Goal: Information Seeking & Learning: Learn about a topic

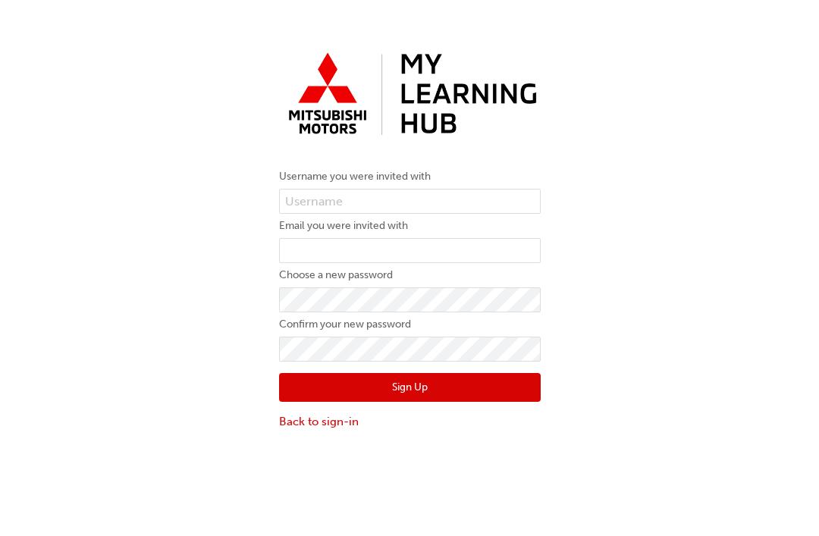
click at [353, 420] on link "Back to sign-in" at bounding box center [410, 421] width 262 height 17
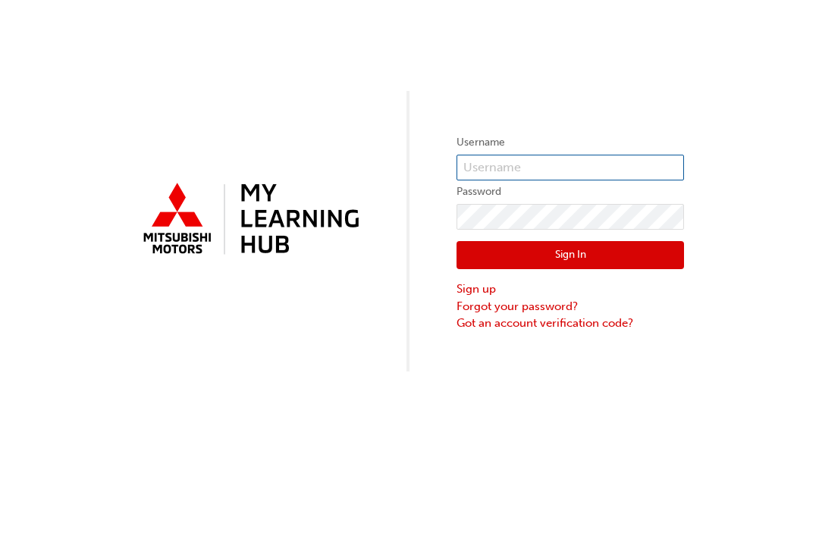
click at [496, 162] on input "text" at bounding box center [569, 168] width 227 height 26
click at [570, 256] on button "Sign In" at bounding box center [569, 255] width 227 height 29
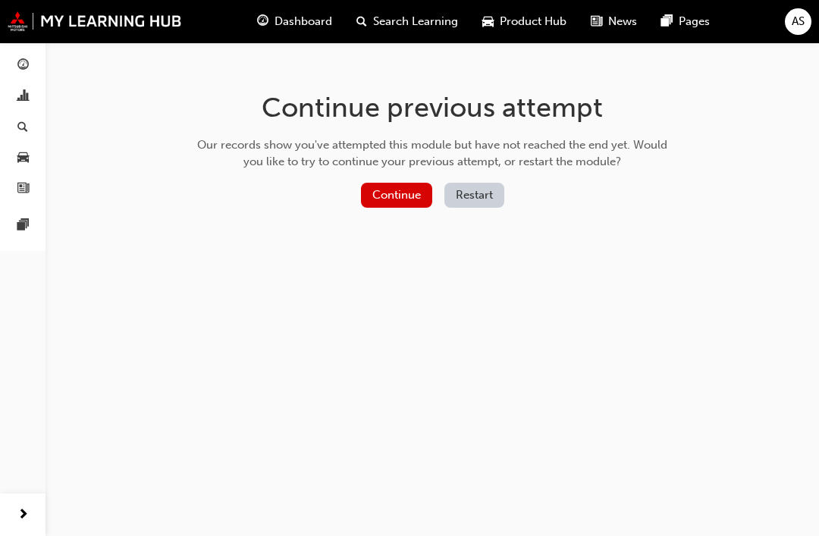
click at [403, 197] on button "Continue" at bounding box center [396, 195] width 71 height 25
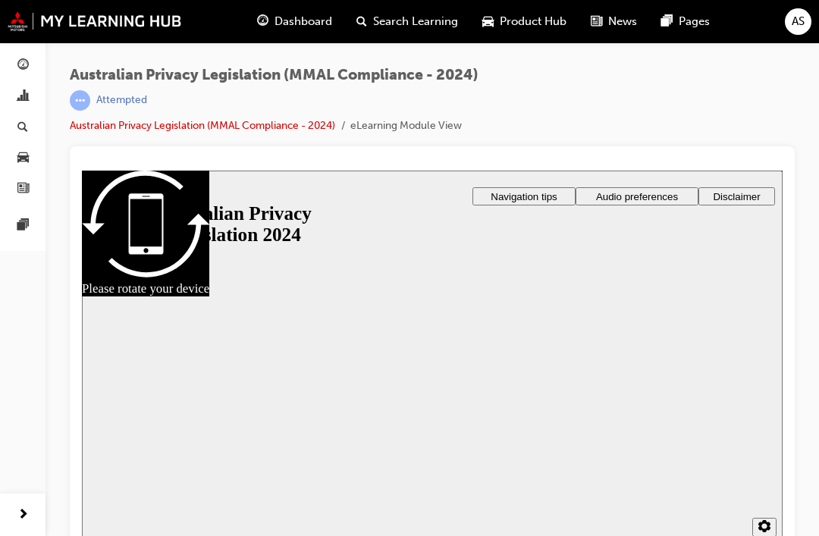
scroll to position [17, 0]
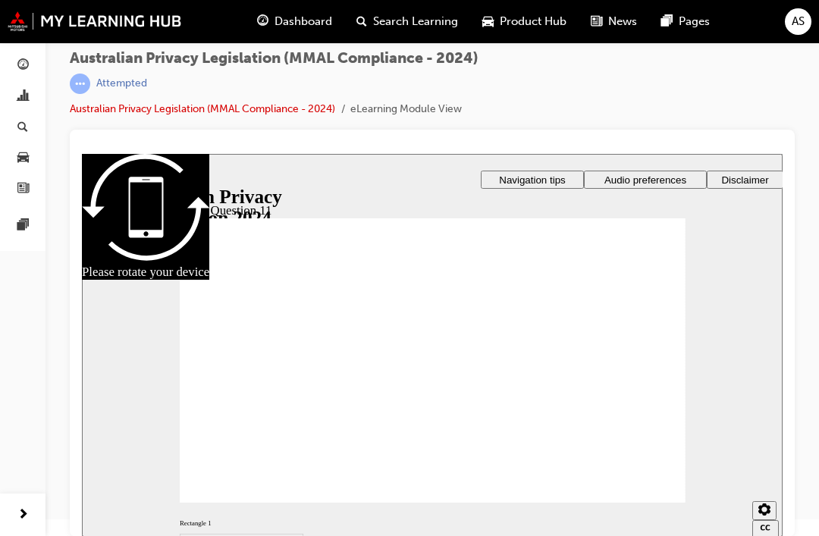
radio input "true"
radio input "false"
radio input "true"
radio input "false"
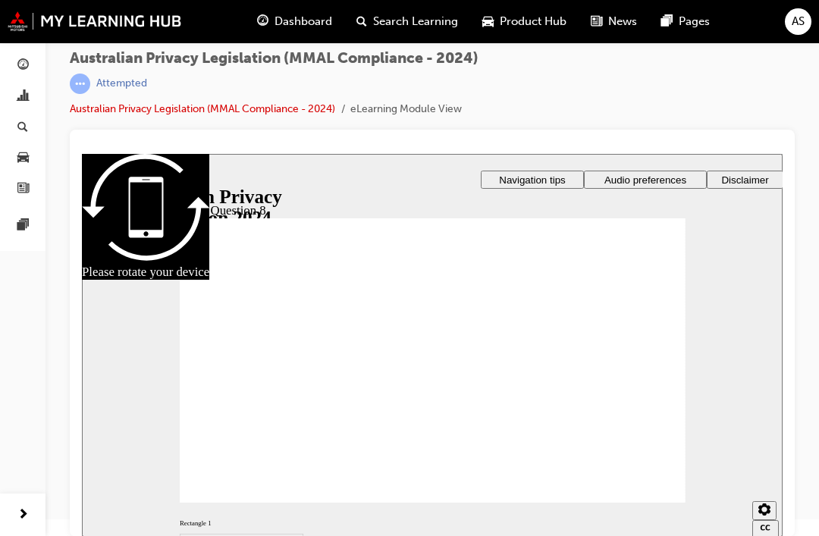
radio input "false"
radio input "true"
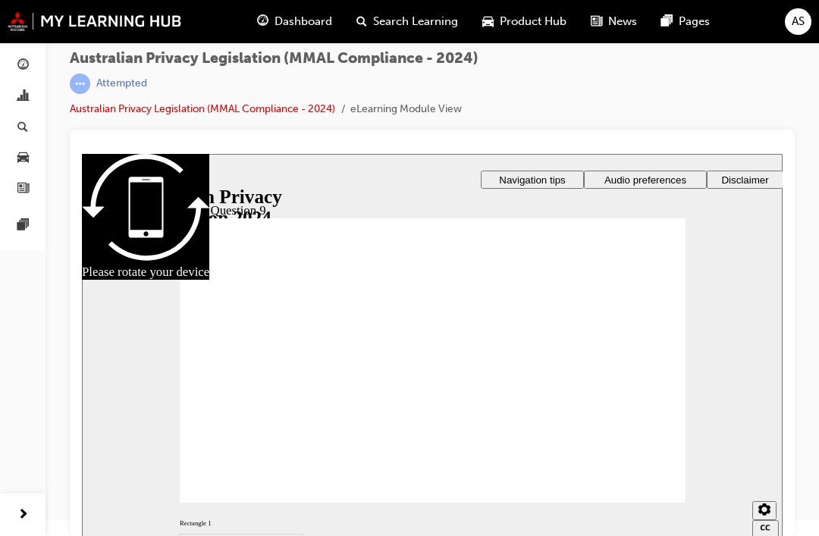
radio input "true"
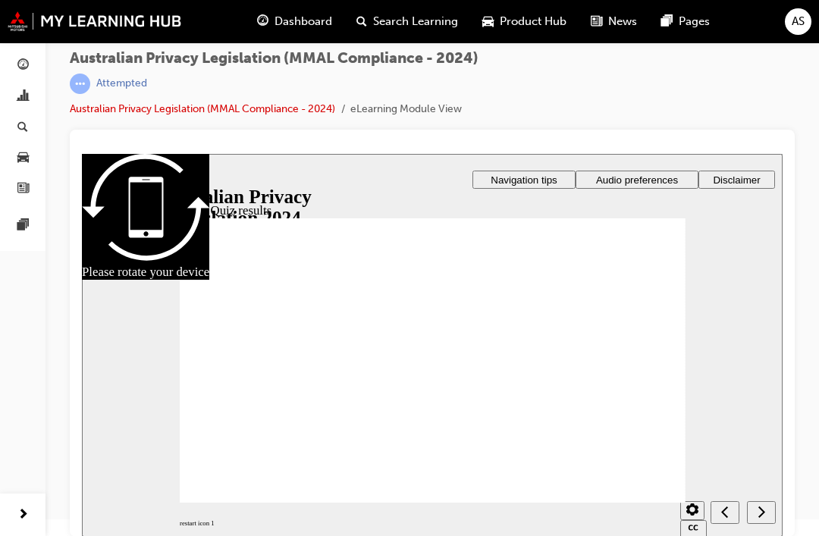
click at [714, 82] on div "Australian Privacy Legislation (MMAL Compliance - 2024) | Attempted Australian …" at bounding box center [432, 90] width 725 height 80
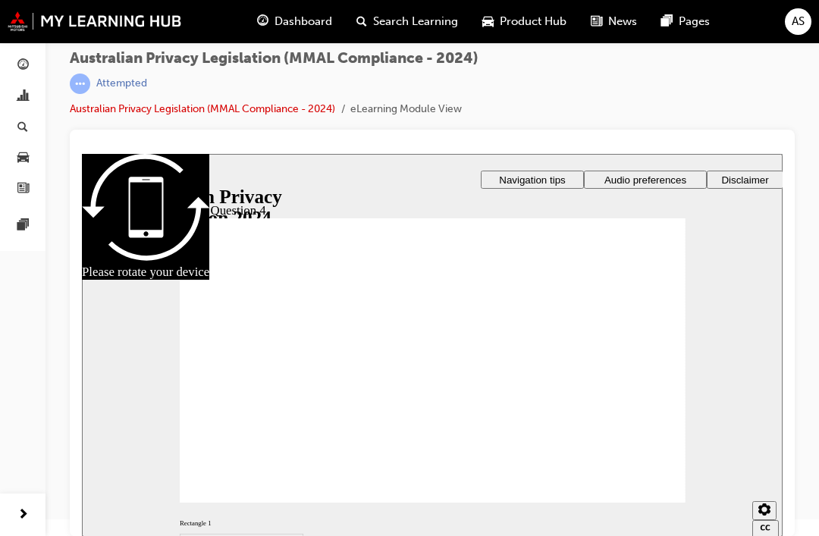
radio input "true"
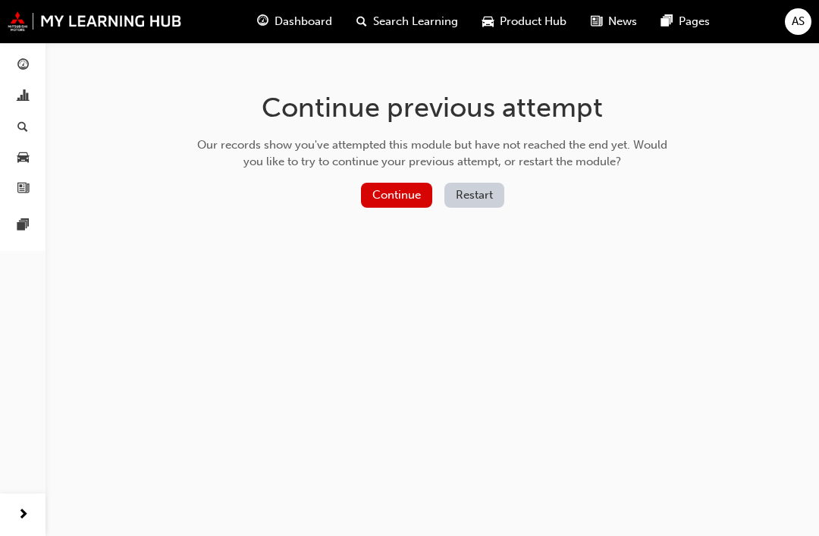
click at [403, 198] on button "Continue" at bounding box center [396, 195] width 71 height 25
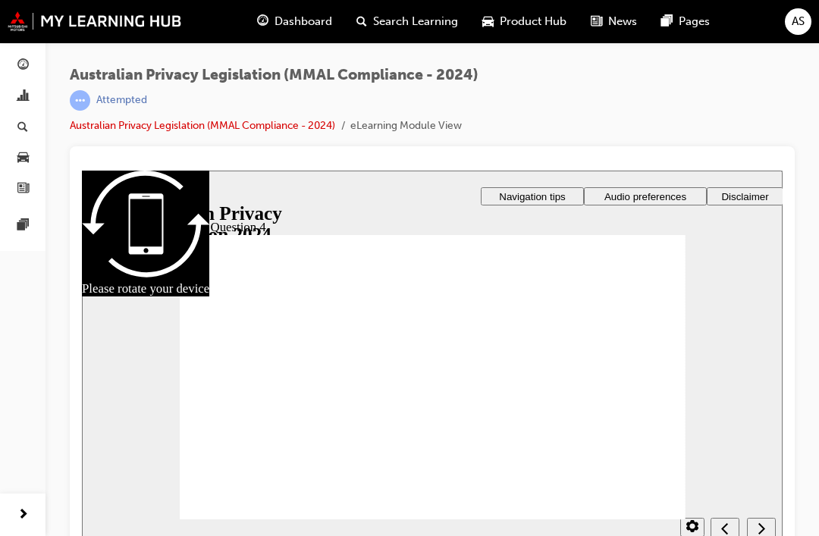
scroll to position [17, 0]
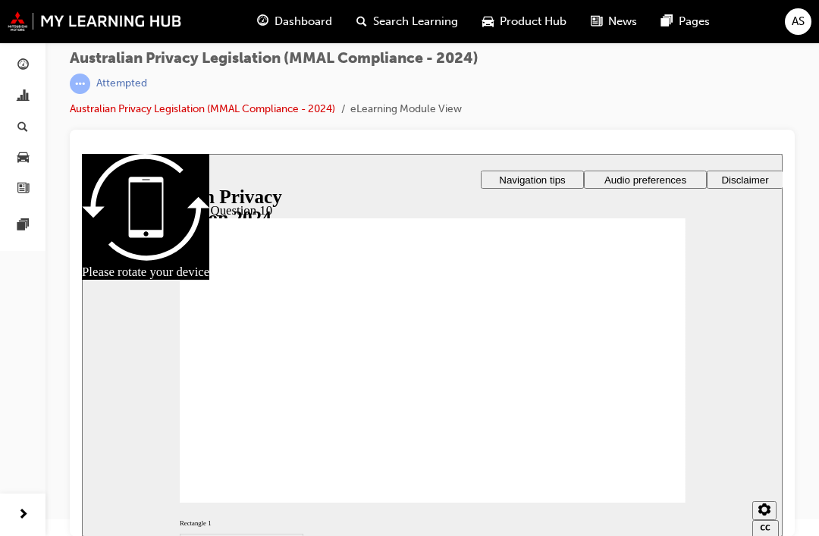
radio input "true"
checkbox input "true"
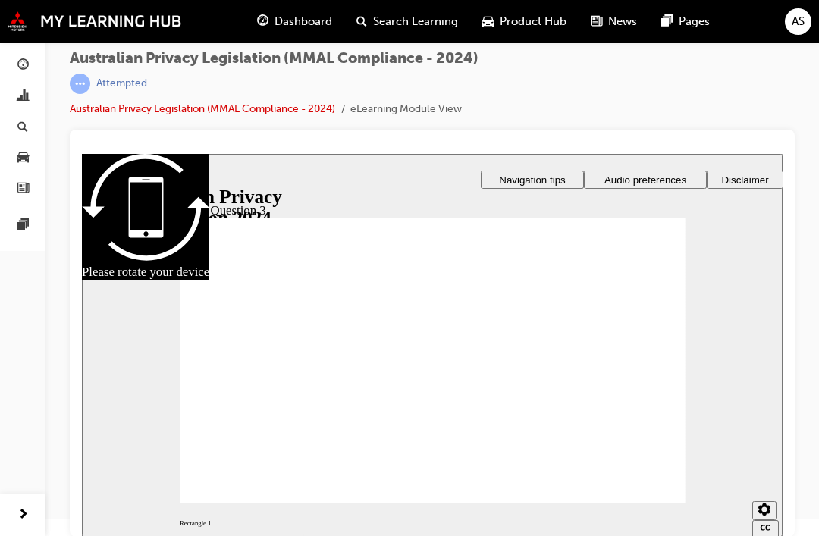
checkbox input "true"
radio input "true"
checkbox input "true"
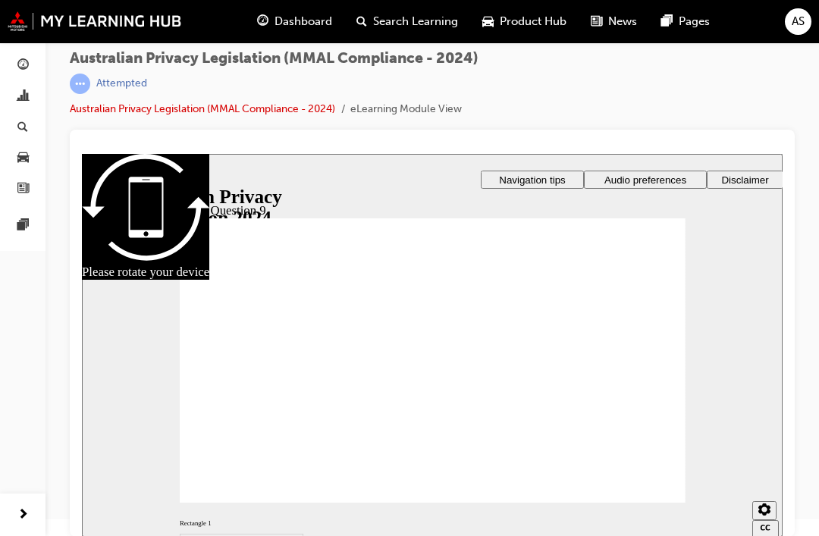
radio input "true"
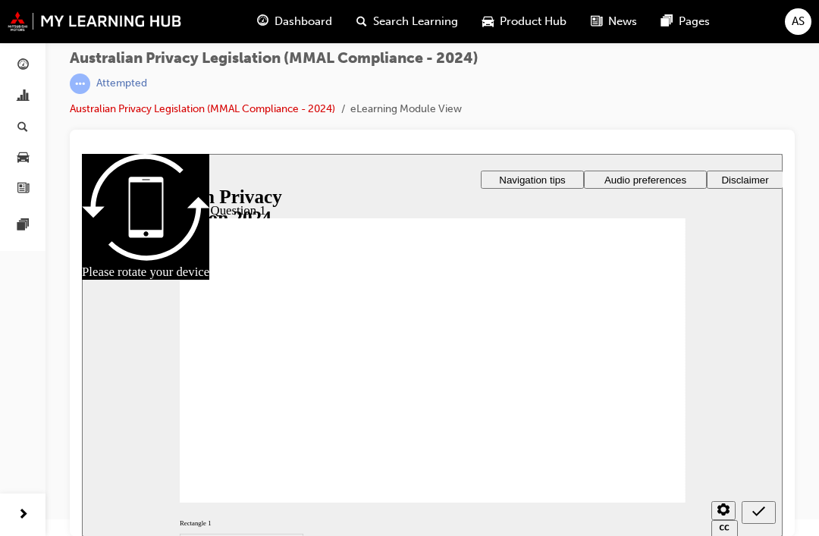
radio input "true"
click at [803, 25] on span "AS" at bounding box center [798, 21] width 13 height 17
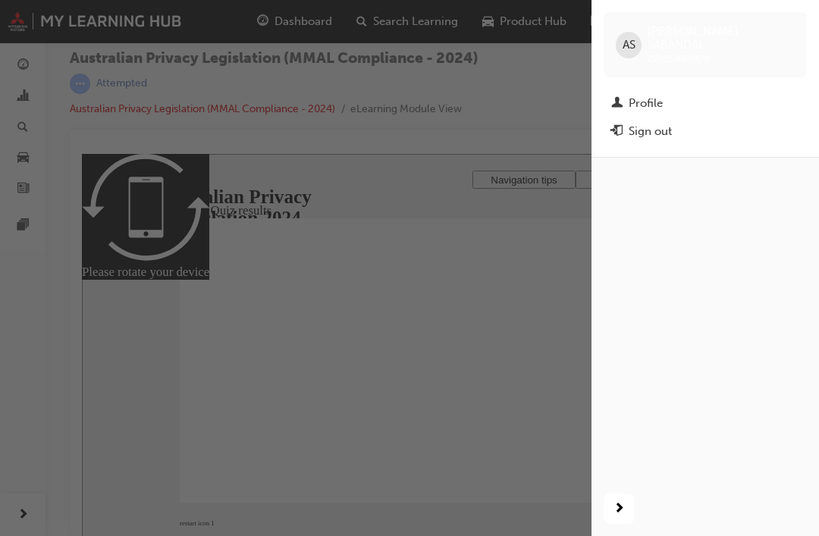
click at [674, 124] on div "Sign out" at bounding box center [705, 131] width 188 height 19
